Goal: Task Accomplishment & Management: Use online tool/utility

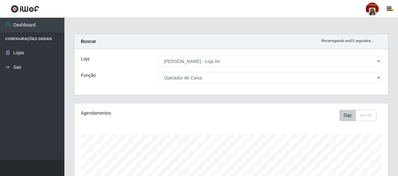
select select "251"
select select "22"
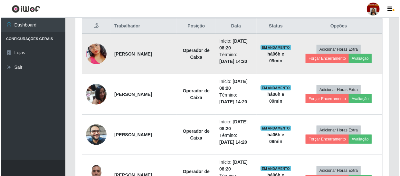
scroll to position [254, 0]
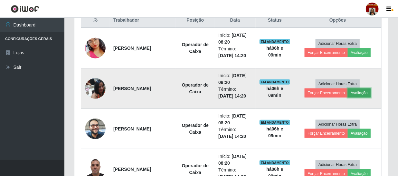
click at [367, 90] on button "Avaliação" at bounding box center [359, 92] width 23 height 9
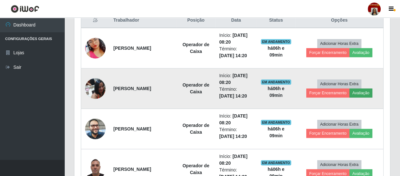
scroll to position [134, 311]
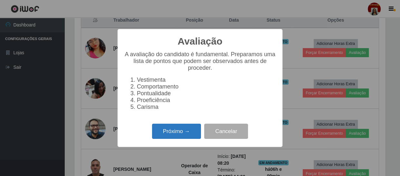
click at [176, 133] on button "Próximo →" at bounding box center [176, 130] width 49 height 15
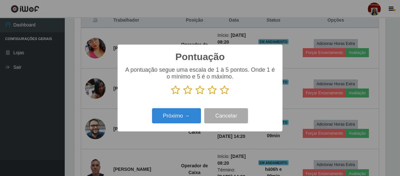
scroll to position [321968, 321790]
click at [221, 88] on icon at bounding box center [224, 90] width 9 height 10
click at [220, 95] on input "radio" at bounding box center [220, 95] width 0 height 0
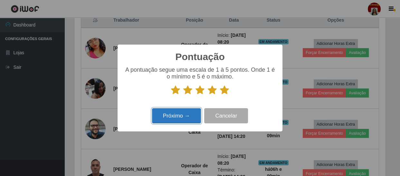
click at [179, 116] on button "Próximo →" at bounding box center [176, 115] width 49 height 15
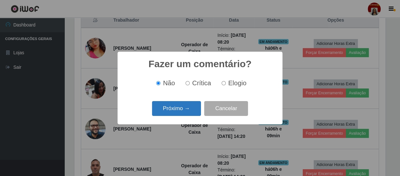
click at [187, 108] on button "Próximo →" at bounding box center [176, 108] width 49 height 15
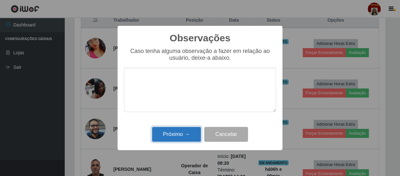
click at [180, 133] on button "Próximo →" at bounding box center [176, 134] width 49 height 15
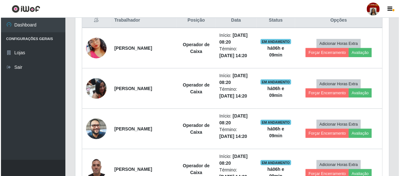
scroll to position [134, 314]
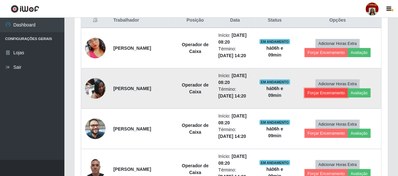
click at [317, 97] on button "Forçar Encerramento" at bounding box center [326, 92] width 43 height 9
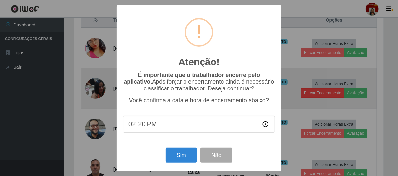
scroll to position [134, 311]
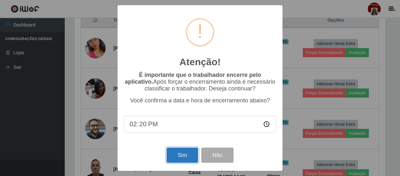
click at [177, 155] on button "Sim" at bounding box center [182, 154] width 31 height 15
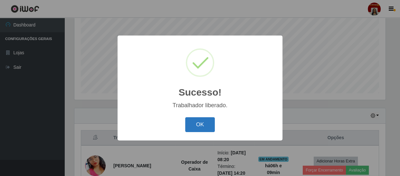
click at [202, 122] on button "OK" at bounding box center [200, 124] width 30 height 15
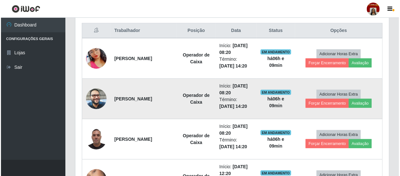
scroll to position [254, 0]
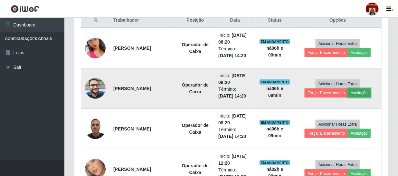
click at [358, 94] on button "Avaliação" at bounding box center [359, 92] width 23 height 9
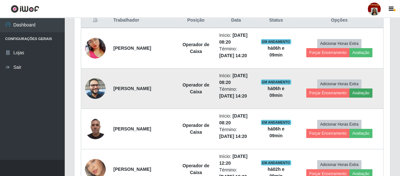
scroll to position [134, 311]
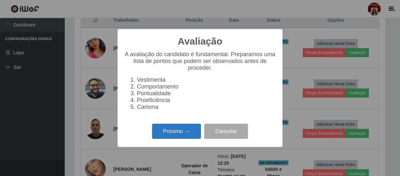
click at [171, 133] on button "Próximo →" at bounding box center [176, 130] width 49 height 15
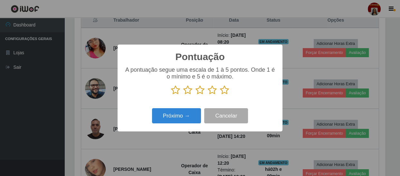
click at [222, 90] on icon at bounding box center [224, 90] width 9 height 10
click at [220, 95] on input "radio" at bounding box center [220, 95] width 0 height 0
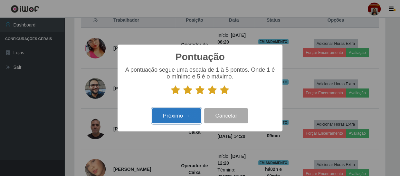
click at [176, 117] on button "Próximo →" at bounding box center [176, 115] width 49 height 15
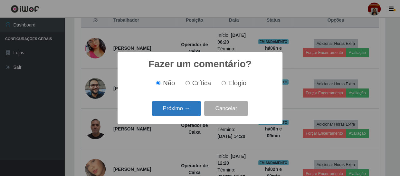
click at [182, 113] on button "Próximo →" at bounding box center [176, 108] width 49 height 15
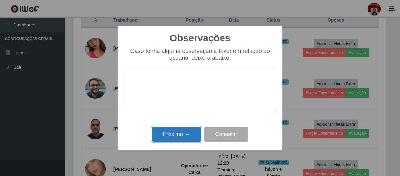
click at [177, 132] on button "Próximo →" at bounding box center [176, 134] width 49 height 15
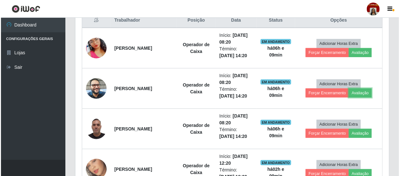
scroll to position [134, 314]
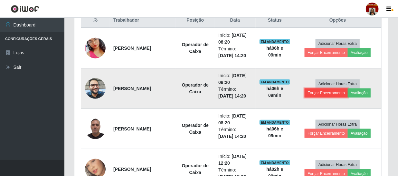
click at [323, 94] on button "Forçar Encerramento" at bounding box center [326, 92] width 43 height 9
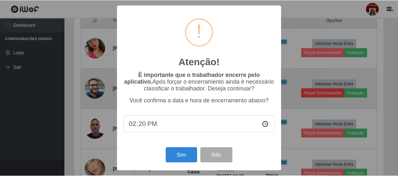
scroll to position [134, 311]
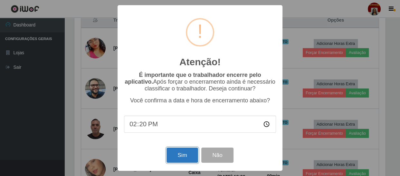
click at [176, 156] on button "Sim" at bounding box center [182, 154] width 31 height 15
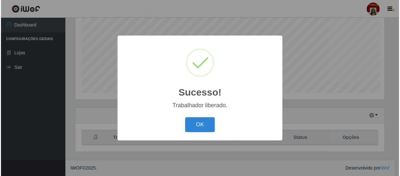
scroll to position [0, 0]
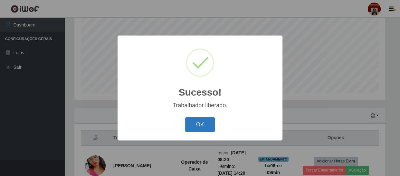
click at [188, 125] on button "OK" at bounding box center [200, 124] width 30 height 15
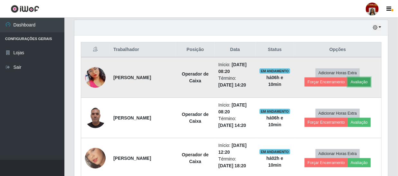
click at [353, 81] on button "Avaliação" at bounding box center [359, 81] width 23 height 9
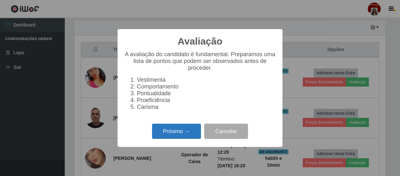
click at [161, 137] on button "Próximo →" at bounding box center [176, 130] width 49 height 15
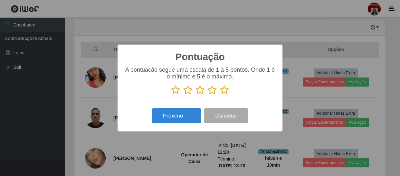
click at [224, 90] on icon at bounding box center [224, 90] width 9 height 10
click at [220, 95] on input "radio" at bounding box center [220, 95] width 0 height 0
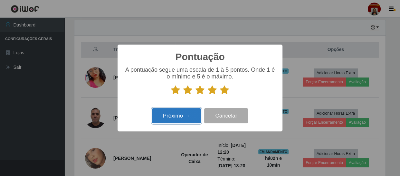
click at [179, 116] on button "Próximo →" at bounding box center [176, 115] width 49 height 15
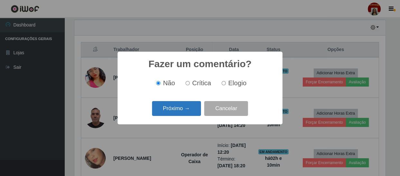
click at [182, 106] on button "Próximo →" at bounding box center [176, 108] width 49 height 15
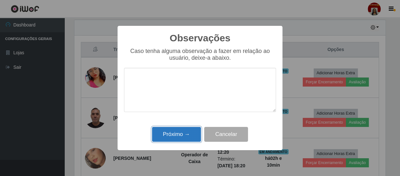
click at [169, 134] on button "Próximo →" at bounding box center [176, 134] width 49 height 15
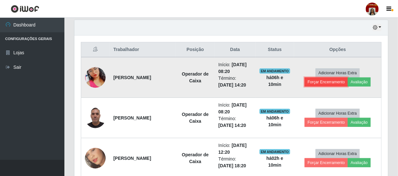
click at [315, 84] on button "Forçar Encerramento" at bounding box center [326, 81] width 43 height 9
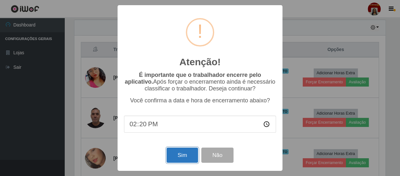
click at [178, 153] on button "Sim" at bounding box center [182, 154] width 31 height 15
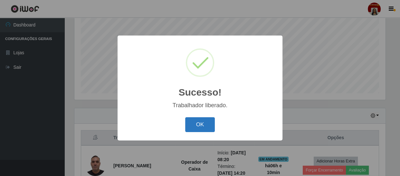
click at [195, 127] on button "OK" at bounding box center [200, 124] width 30 height 15
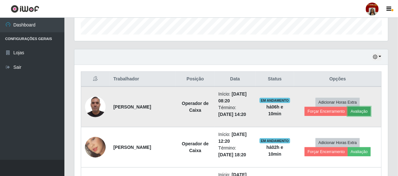
click at [367, 111] on button "Avaliação" at bounding box center [359, 111] width 23 height 9
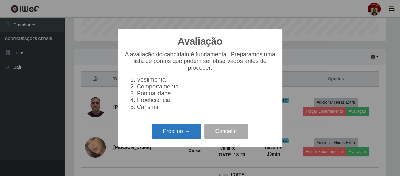
click at [173, 132] on button "Próximo →" at bounding box center [176, 130] width 49 height 15
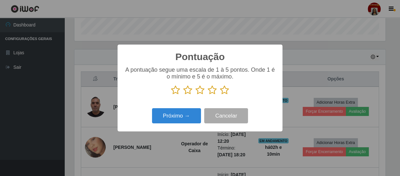
click at [224, 90] on icon at bounding box center [224, 90] width 9 height 10
click at [220, 95] on input "radio" at bounding box center [220, 95] width 0 height 0
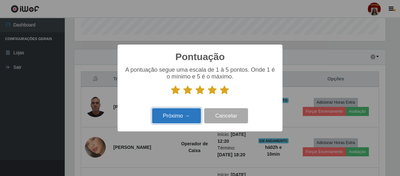
click at [178, 113] on button "Próximo →" at bounding box center [176, 115] width 49 height 15
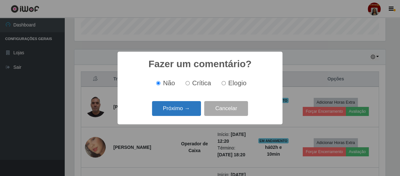
click at [184, 110] on button "Próximo →" at bounding box center [176, 108] width 49 height 15
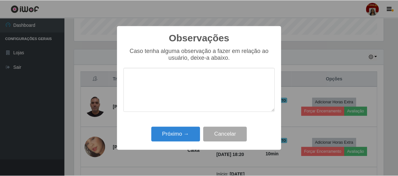
scroll to position [321968, 321790]
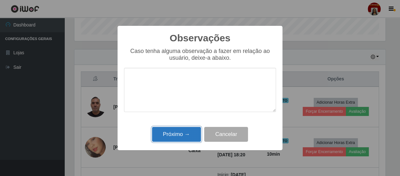
click at [179, 136] on button "Próximo →" at bounding box center [176, 134] width 49 height 15
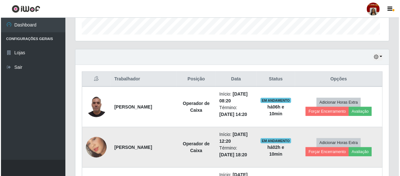
scroll to position [134, 314]
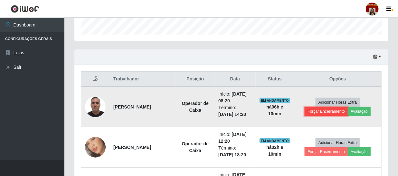
click at [318, 112] on button "Forçar Encerramento" at bounding box center [326, 111] width 43 height 9
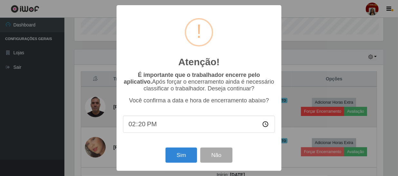
scroll to position [134, 311]
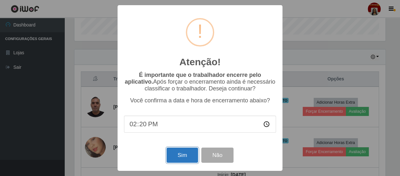
click at [177, 154] on button "Sim" at bounding box center [182, 154] width 31 height 15
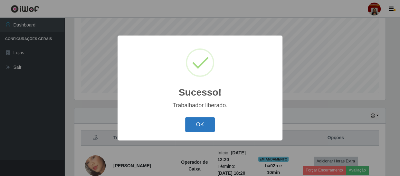
click at [200, 121] on button "OK" at bounding box center [200, 124] width 30 height 15
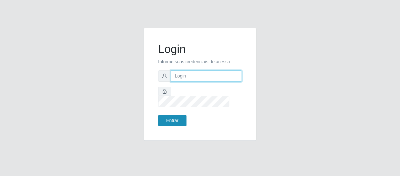
type input "[EMAIL_ADDRESS][DOMAIN_NAME]"
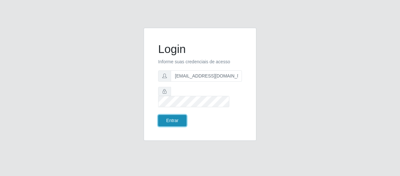
click at [183, 119] on button "Entrar" at bounding box center [172, 120] width 28 height 11
click at [167, 117] on button "Entrar" at bounding box center [172, 120] width 28 height 11
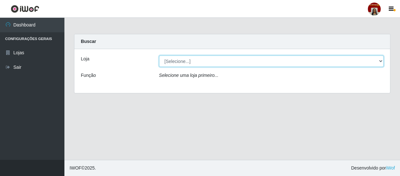
click at [380, 61] on select "[Selecione...] Mar Vermelho - Loja 04" at bounding box center [271, 60] width 225 height 11
select select "251"
click at [159, 55] on select "[Selecione...] Mar Vermelho - Loja 04" at bounding box center [271, 60] width 225 height 11
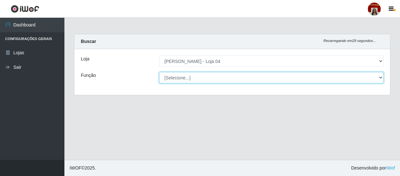
click at [381, 80] on select "[Selecione...] ASG ASG + ASG ++ Auxiliar de Depósito Auxiliar de Depósito + Aux…" at bounding box center [271, 77] width 225 height 11
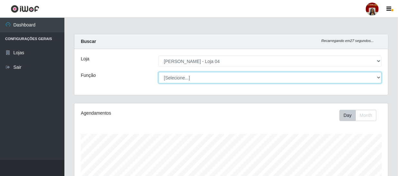
scroll to position [134, 314]
select select "112"
click at [158, 72] on select "[Selecione...] ASG ASG + ASG ++ Auxiliar de Depósito Auxiliar de Depósito + Aux…" at bounding box center [269, 77] width 223 height 11
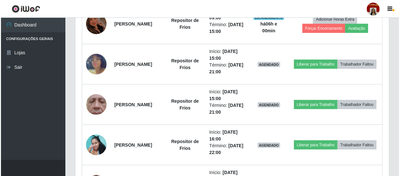
scroll to position [371, 0]
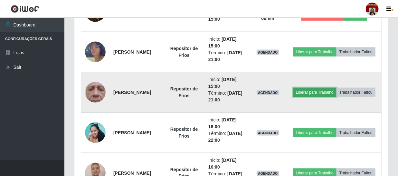
click at [333, 89] on button "Liberar para Trabalho" at bounding box center [314, 92] width 43 height 9
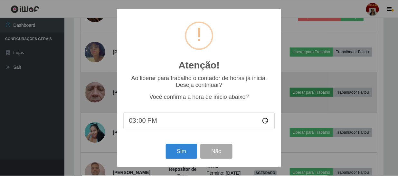
scroll to position [134, 311]
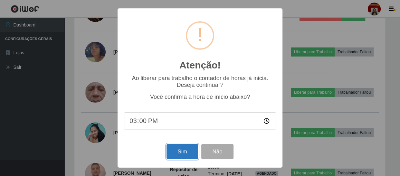
click at [185, 151] on button "Sim" at bounding box center [182, 151] width 31 height 15
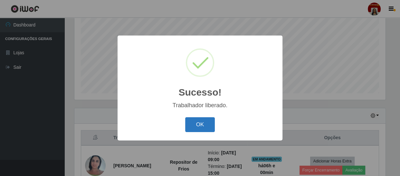
click at [201, 128] on button "OK" at bounding box center [200, 124] width 30 height 15
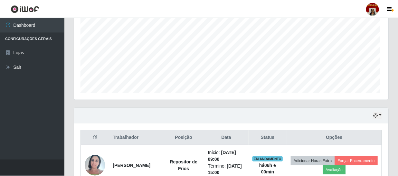
scroll to position [134, 314]
